Goal: Contribute content

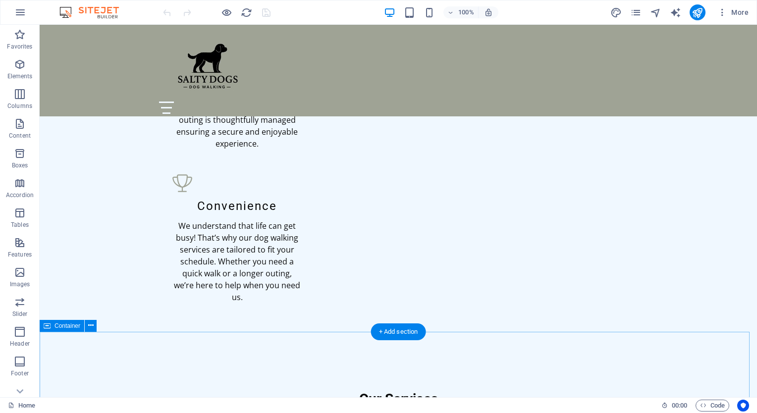
scroll to position [762, 0]
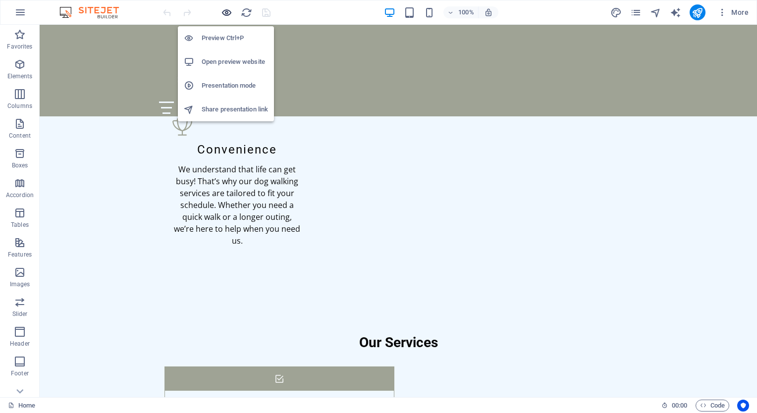
click at [224, 8] on icon "button" at bounding box center [226, 12] width 11 height 11
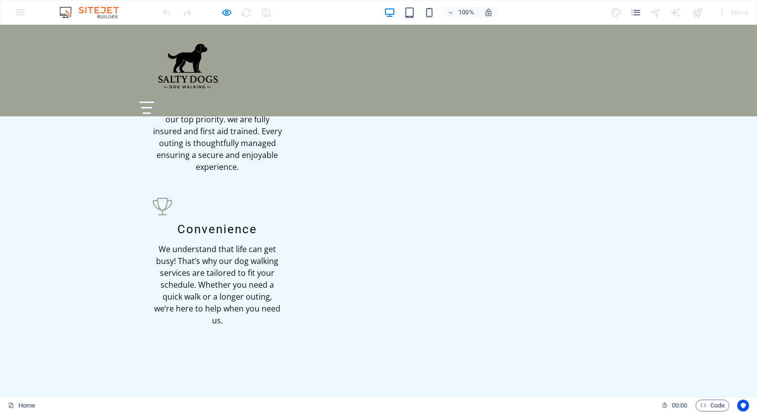
scroll to position [612, 0]
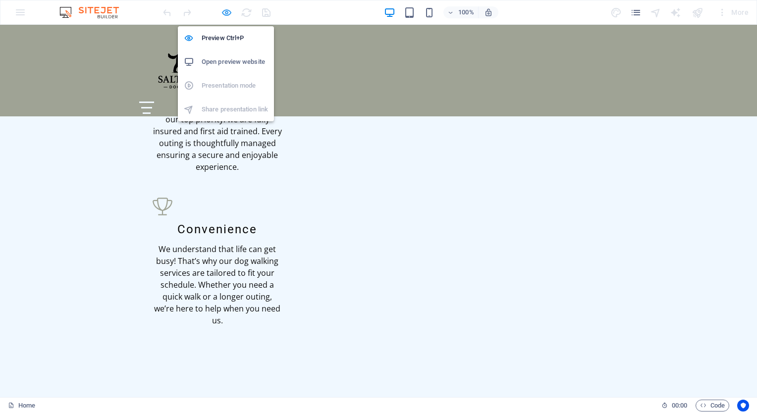
click at [227, 12] on icon "button" at bounding box center [226, 12] width 11 height 11
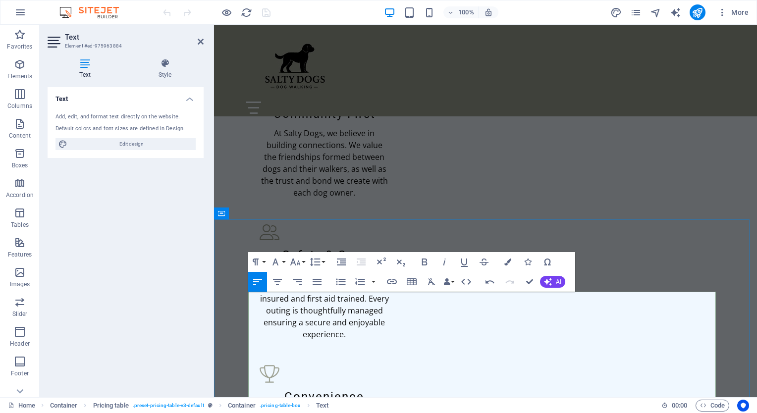
scroll to position [755, 0]
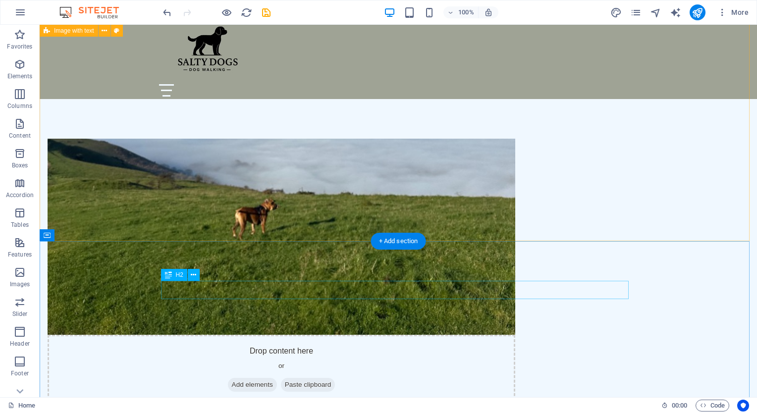
scroll to position [0, 0]
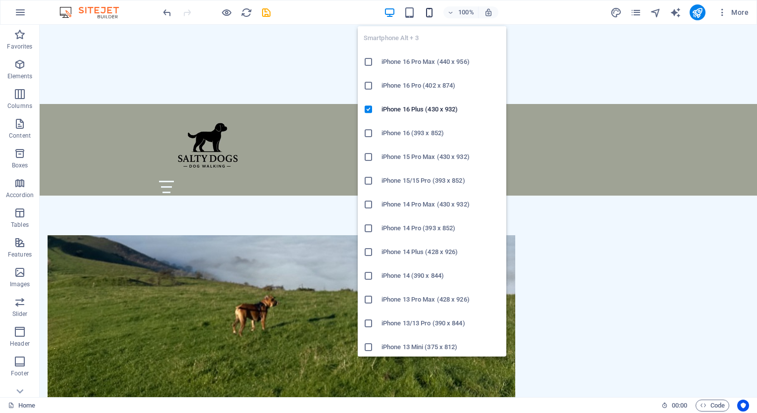
click at [430, 12] on icon "button" at bounding box center [429, 12] width 11 height 11
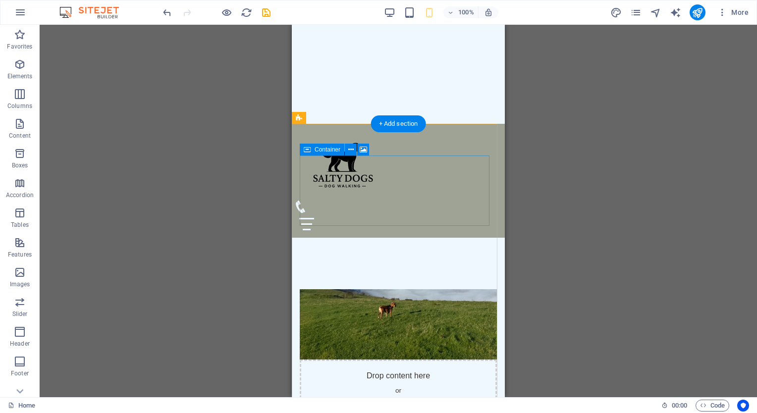
click at [420, 360] on div "Drop content here or Add elements Paste clipboard" at bounding box center [398, 395] width 197 height 70
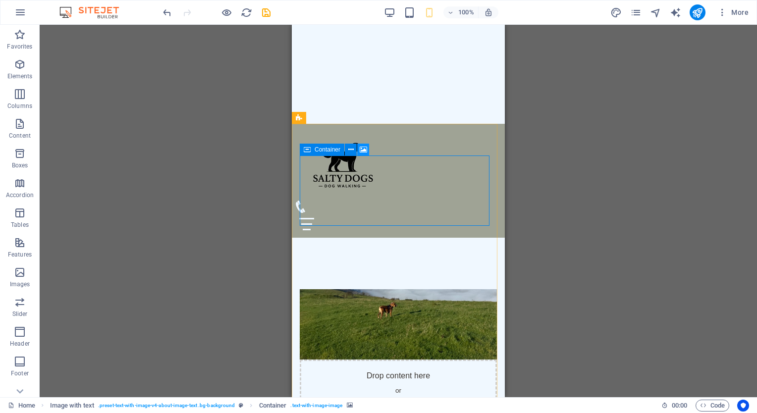
click at [362, 151] on icon at bounding box center [363, 150] width 7 height 10
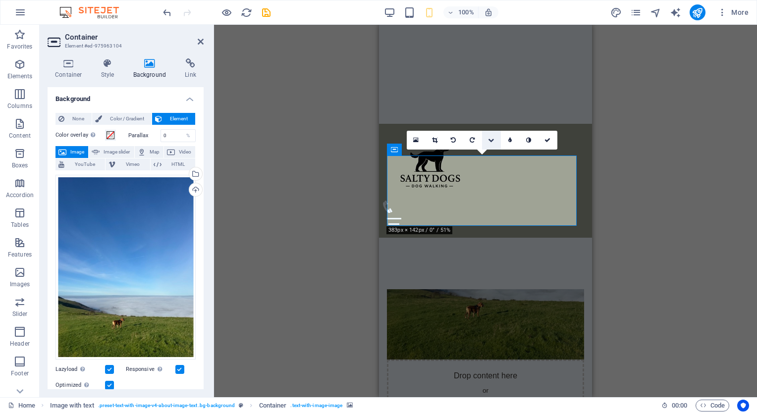
click at [492, 143] on link at bounding box center [491, 140] width 19 height 19
click at [490, 122] on icon at bounding box center [491, 121] width 6 height 6
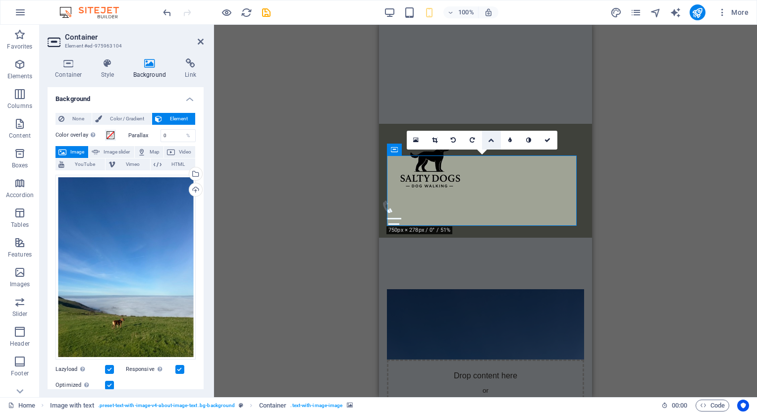
click at [491, 142] on icon at bounding box center [491, 140] width 6 height 6
click at [490, 154] on link at bounding box center [491, 159] width 19 height 19
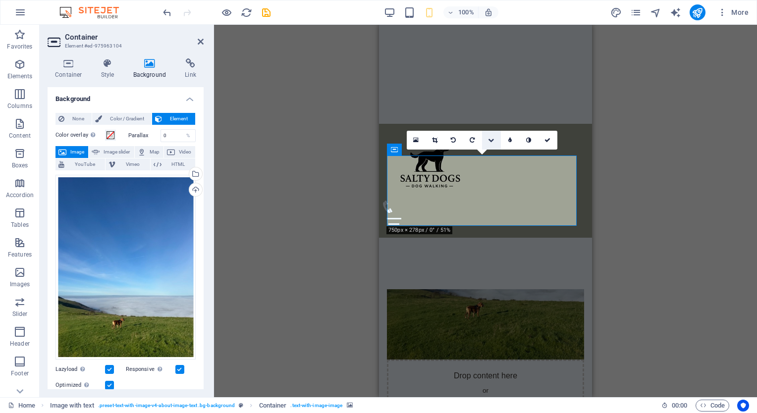
click at [489, 142] on icon at bounding box center [491, 140] width 6 height 6
click at [489, 141] on icon at bounding box center [491, 140] width 5 height 6
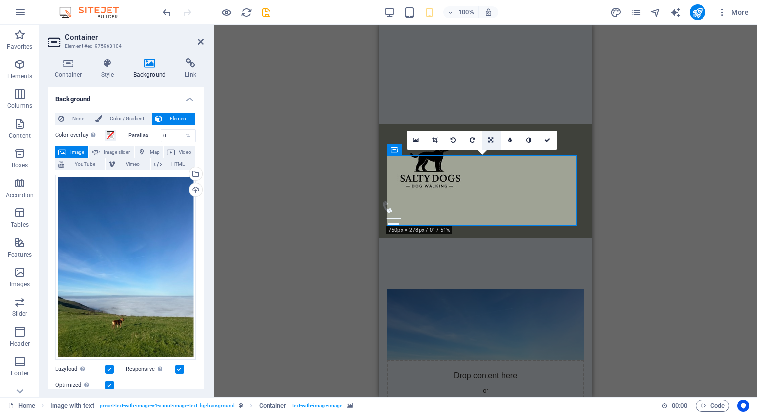
click at [489, 145] on link at bounding box center [491, 140] width 19 height 19
click at [491, 158] on icon at bounding box center [491, 159] width 6 height 6
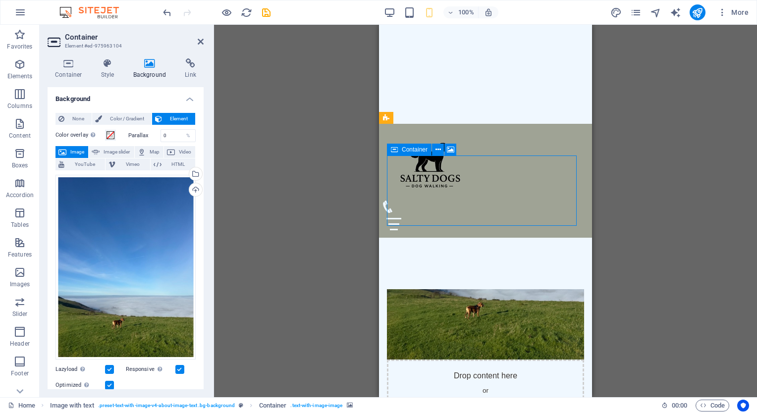
drag, startPoint x: 548, startPoint y: 175, endPoint x: 552, endPoint y: 196, distance: 20.7
click at [552, 360] on div "Drop content here or Add elements Paste clipboard" at bounding box center [485, 395] width 197 height 70
click at [526, 360] on div "Drop content here or Add elements Paste clipboard" at bounding box center [485, 395] width 197 height 70
click at [451, 155] on button at bounding box center [450, 150] width 12 height 12
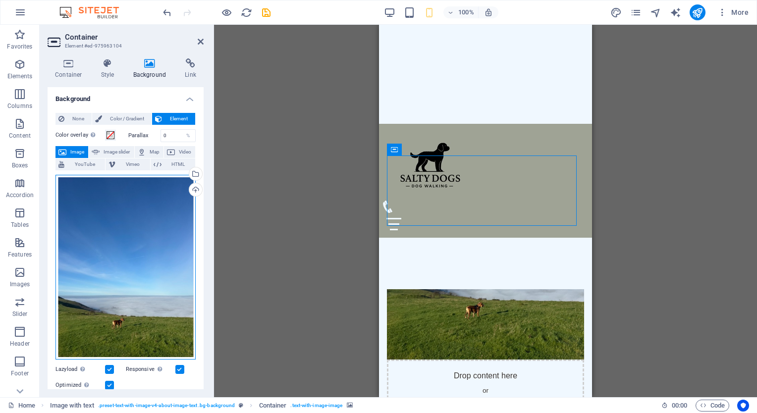
drag, startPoint x: 154, startPoint y: 223, endPoint x: 158, endPoint y: 248, distance: 25.2
click at [158, 248] on div "Drag files here, click to choose files or select files from Files or our free s…" at bounding box center [125, 267] width 140 height 185
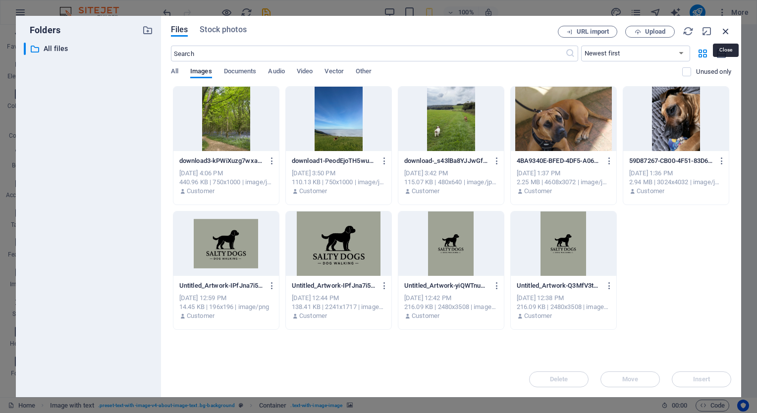
click at [724, 29] on icon "button" at bounding box center [725, 31] width 11 height 11
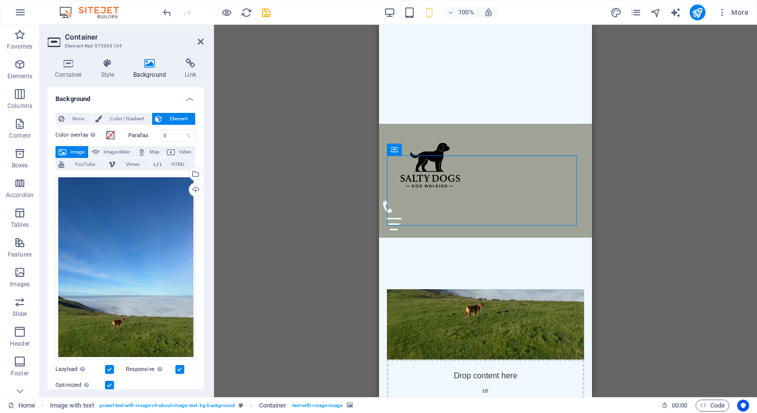
click at [110, 383] on label at bounding box center [109, 385] width 9 height 9
click at [0, 0] on input "Optimized Images are compressed to improve page speed." at bounding box center [0, 0] width 0 height 0
click at [110, 383] on label at bounding box center [109, 385] width 9 height 9
click at [0, 0] on input "Optimized Images are compressed to improve page speed." at bounding box center [0, 0] width 0 height 0
click at [110, 383] on label at bounding box center [109, 385] width 9 height 9
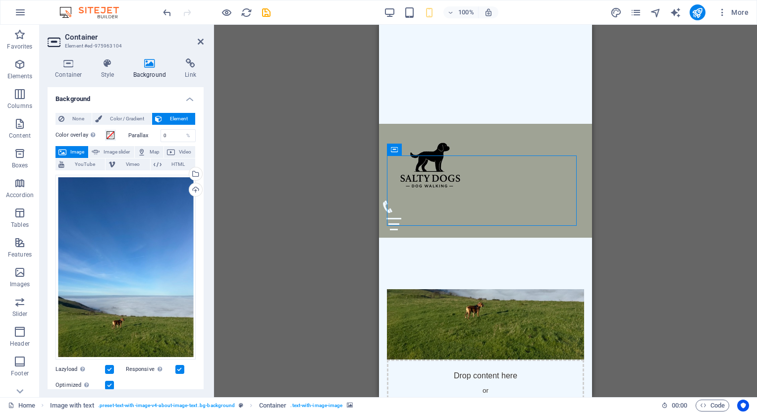
click at [0, 0] on input "Optimized Images are compressed to improve page speed." at bounding box center [0, 0] width 0 height 0
click at [110, 383] on label at bounding box center [109, 385] width 9 height 9
click at [0, 0] on input "Optimized Images are compressed to improve page speed." at bounding box center [0, 0] width 0 height 0
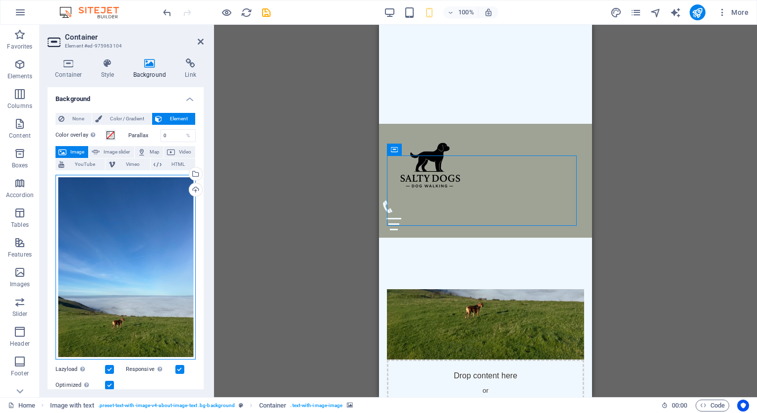
click at [130, 316] on div "Drag files here, click to choose files or select files from Files or our free s…" at bounding box center [125, 267] width 140 height 185
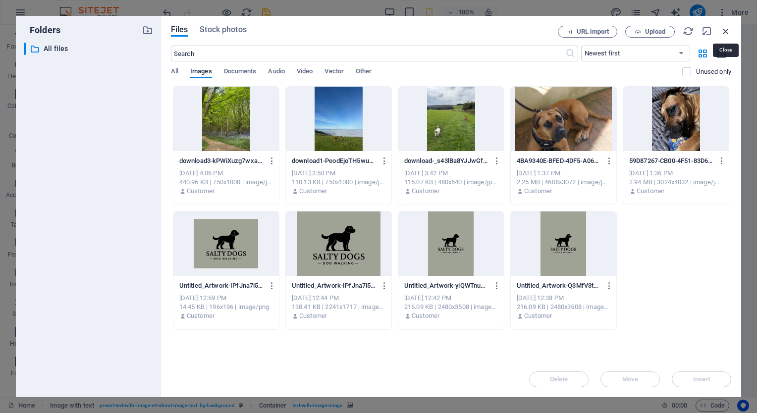
click at [720, 30] on icon "button" at bounding box center [725, 31] width 11 height 11
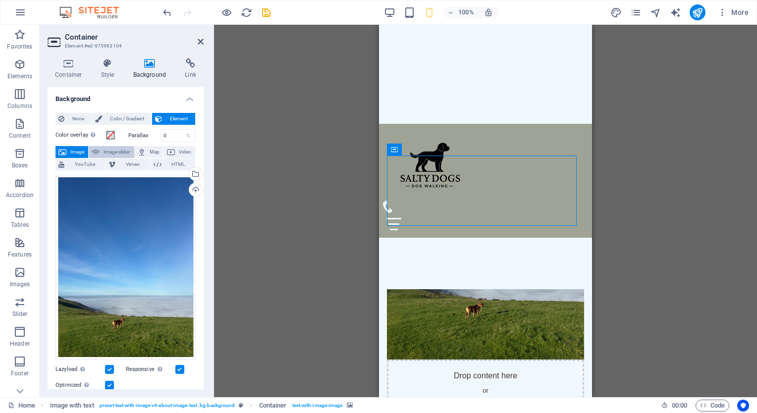
click at [115, 154] on span "Image slider" at bounding box center [117, 152] width 28 height 12
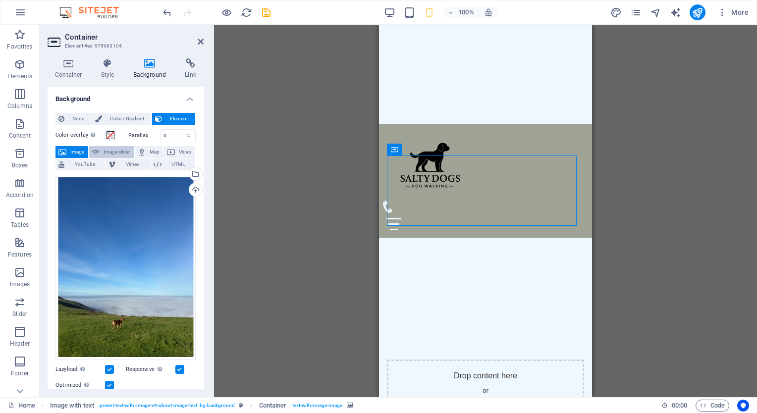
select select "ms"
select select "s"
select select "progressive"
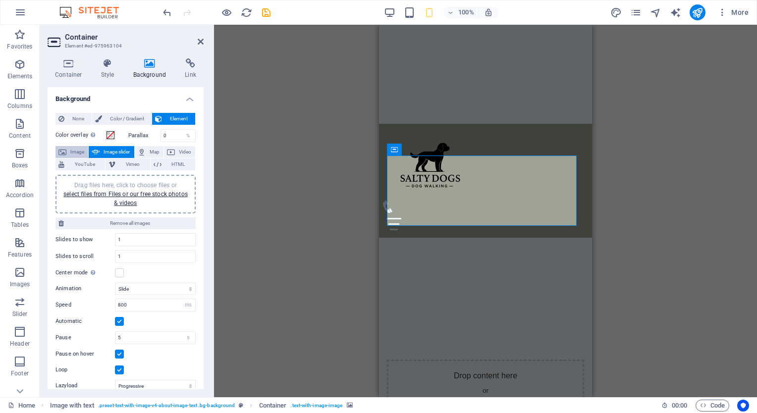
click at [76, 150] on span "Image" at bounding box center [77, 152] width 16 height 12
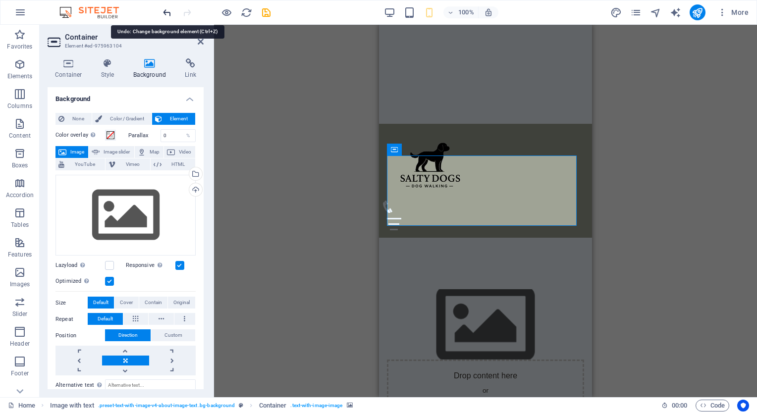
click at [165, 17] on icon "undo" at bounding box center [167, 12] width 11 height 11
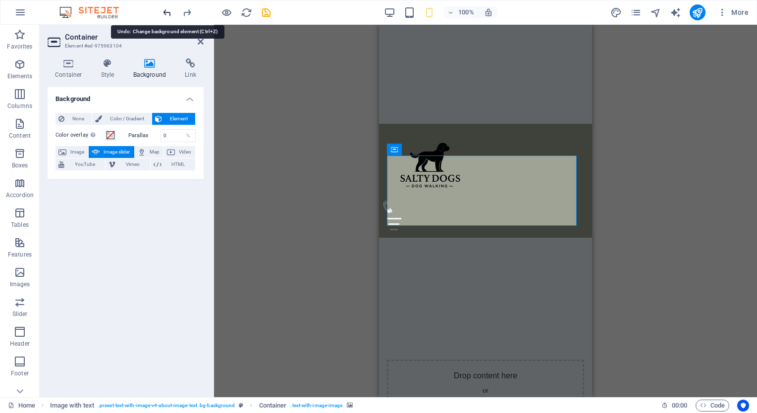
click at [165, 17] on icon "undo" at bounding box center [167, 12] width 11 height 11
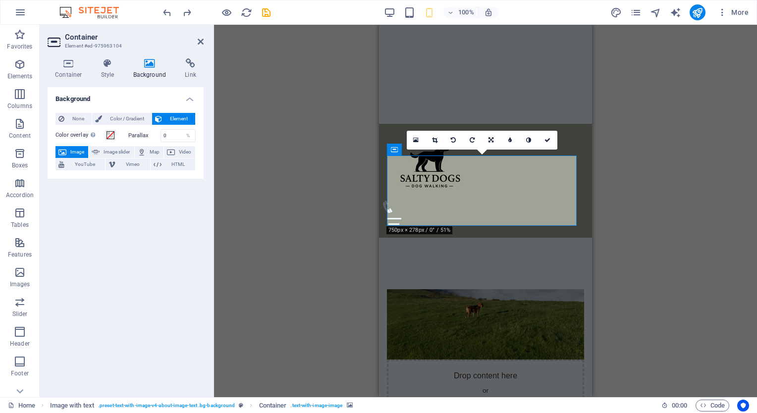
click at [308, 97] on div "Drag here to replace the existing content. Press “Ctrl” if you want to create a…" at bounding box center [485, 211] width 543 height 373
click at [397, 10] on div "100%" at bounding box center [441, 12] width 114 height 16
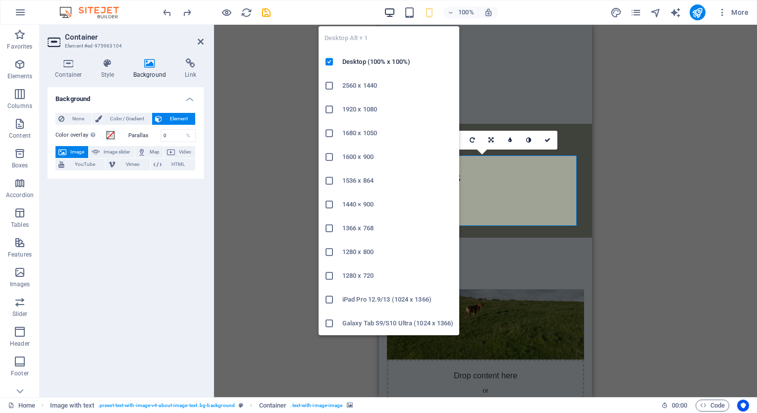
click at [394, 10] on icon "button" at bounding box center [389, 12] width 11 height 11
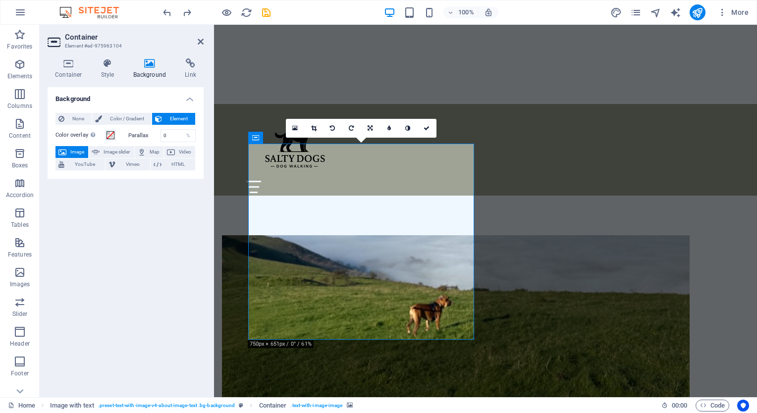
click at [276, 13] on div "100% More" at bounding box center [457, 12] width 592 height 16
click at [263, 16] on icon "save" at bounding box center [266, 12] width 11 height 11
checkbox input "false"
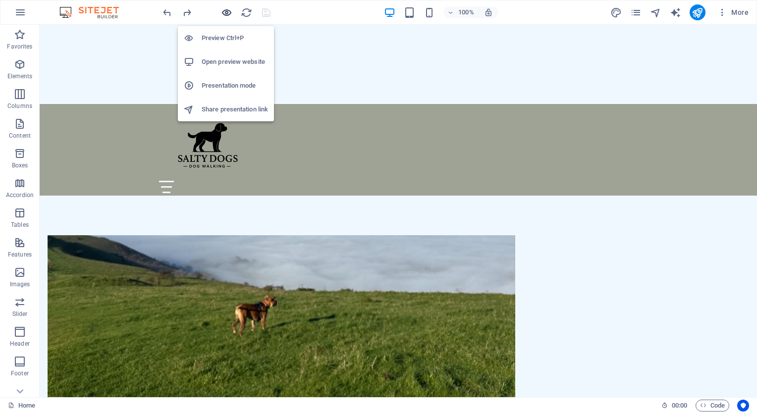
click at [222, 13] on icon "button" at bounding box center [226, 12] width 11 height 11
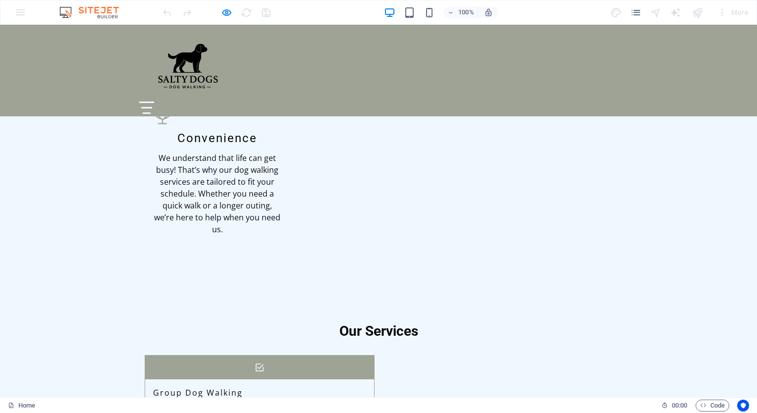
scroll to position [635, 0]
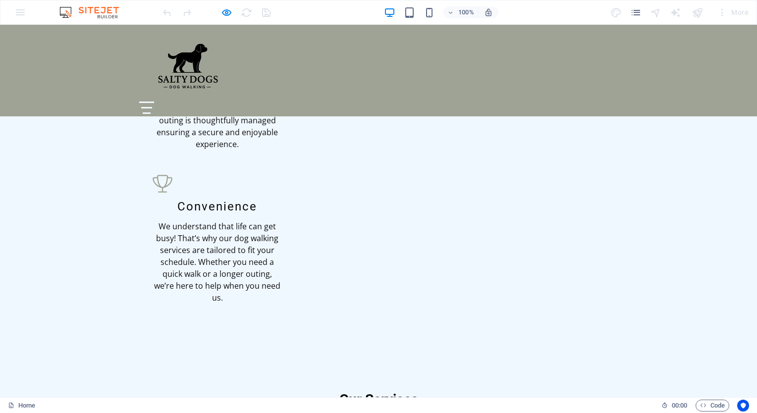
click at [232, 12] on div at bounding box center [216, 12] width 111 height 16
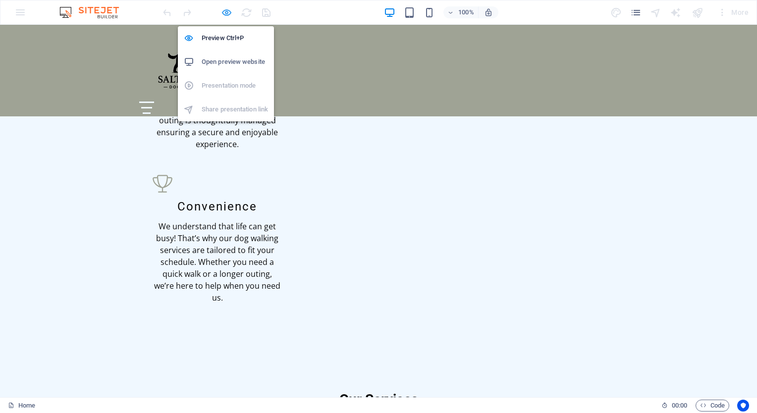
click at [231, 13] on icon "button" at bounding box center [226, 12] width 11 height 11
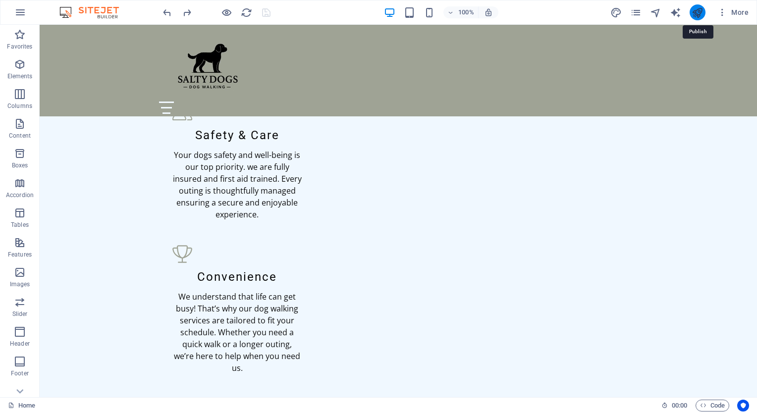
click at [696, 16] on icon "publish" at bounding box center [697, 12] width 11 height 11
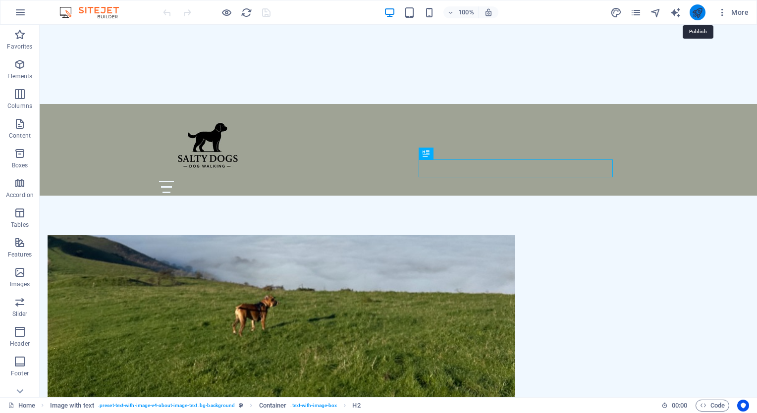
click at [694, 15] on icon "publish" at bounding box center [697, 12] width 11 height 11
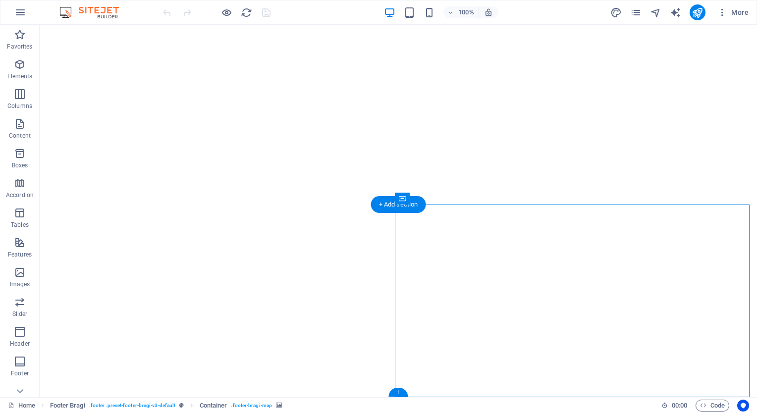
select select "px"
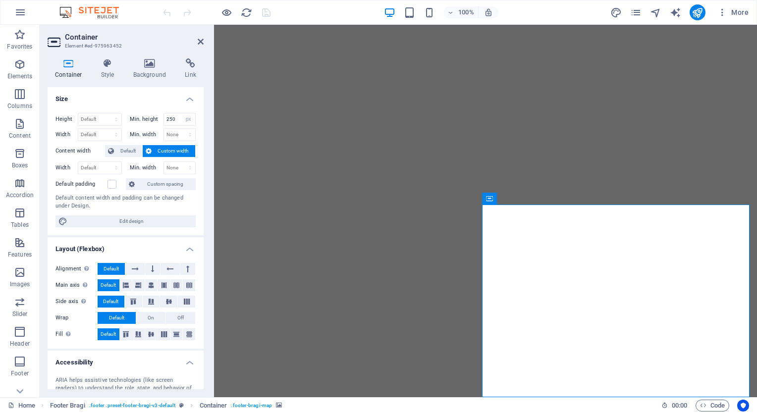
click at [154, 56] on div "Container Style Background Link Size Height Default px rem % vh vw Min. height …" at bounding box center [126, 224] width 172 height 347
click at [154, 57] on div "Container Style Background Link Size Height Default px rem % vh vw Min. height …" at bounding box center [126, 224] width 172 height 347
click at [153, 57] on div "Container Style Background Link Size Height Default px rem % vh vw Min. height …" at bounding box center [126, 224] width 172 height 347
click at [152, 61] on icon at bounding box center [150, 63] width 48 height 10
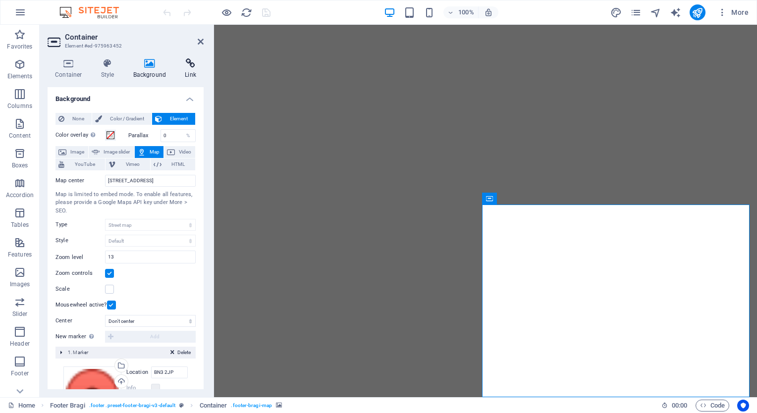
click at [184, 66] on icon at bounding box center [190, 63] width 26 height 10
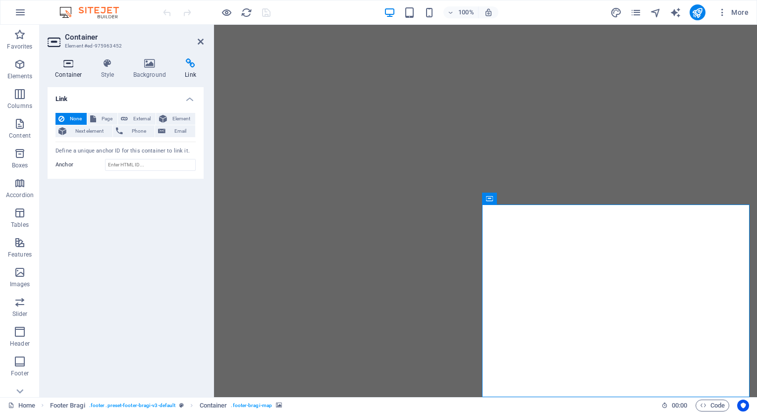
click at [68, 68] on icon at bounding box center [69, 63] width 42 height 10
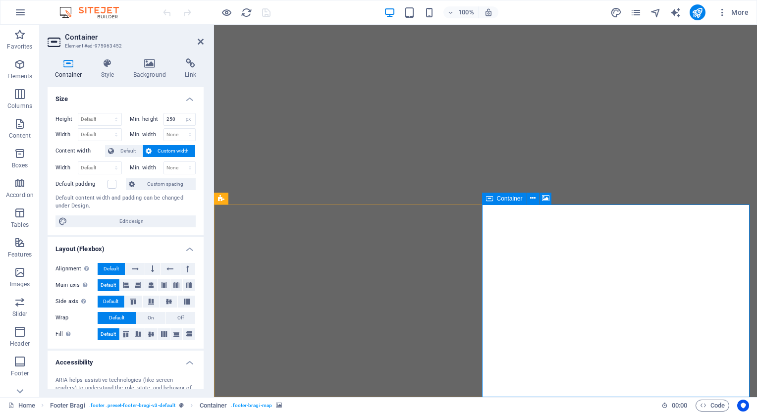
click at [512, 198] on span "Container" at bounding box center [510, 199] width 26 height 6
click at [532, 201] on icon at bounding box center [532, 198] width 5 height 10
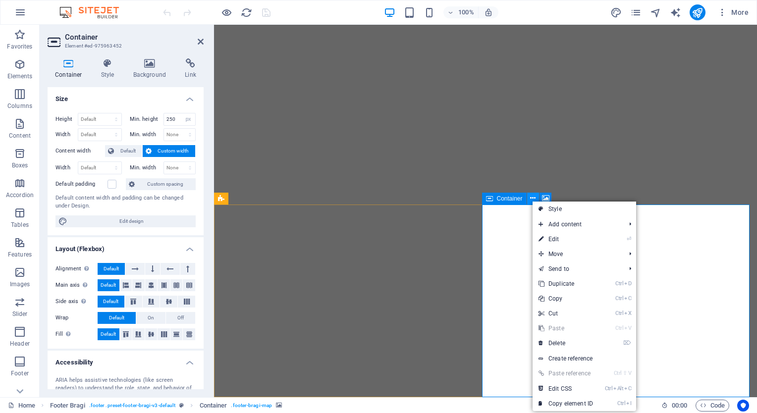
click at [532, 201] on icon at bounding box center [532, 198] width 5 height 10
click at [18, 16] on icon "button" at bounding box center [20, 12] width 12 height 12
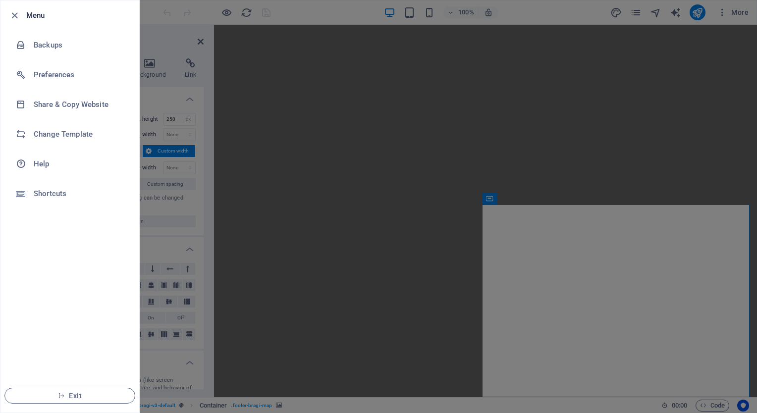
click at [25, 7] on li "Menu" at bounding box center [69, 15] width 139 height 30
click at [338, 65] on div at bounding box center [378, 206] width 757 height 413
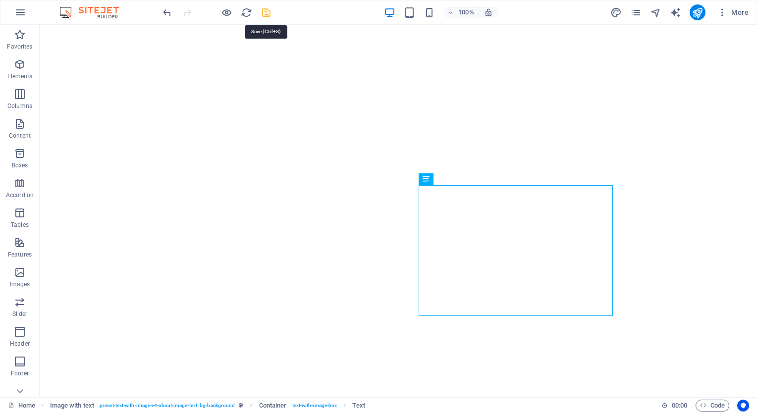
click at [266, 12] on icon "save" at bounding box center [266, 12] width 11 height 11
